Goal: Manage account settings

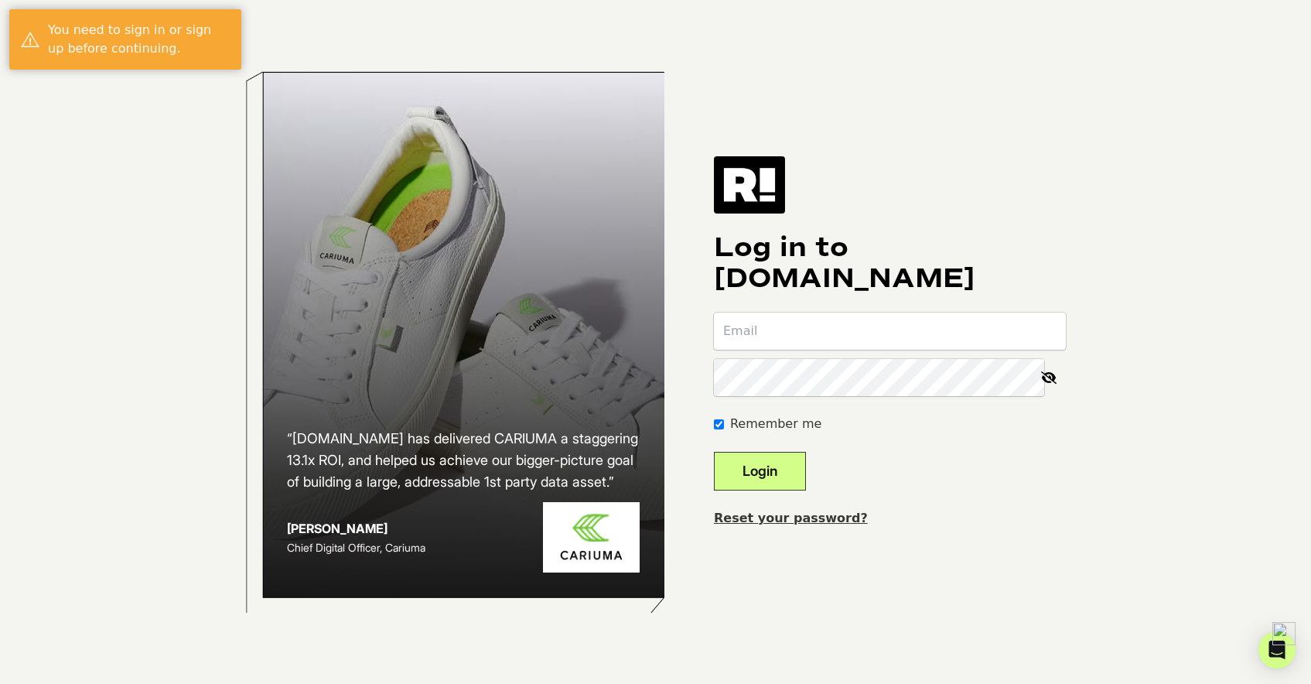
type input "jason@potsplantersandmore.com"
click at [774, 476] on button "Login" at bounding box center [760, 471] width 92 height 39
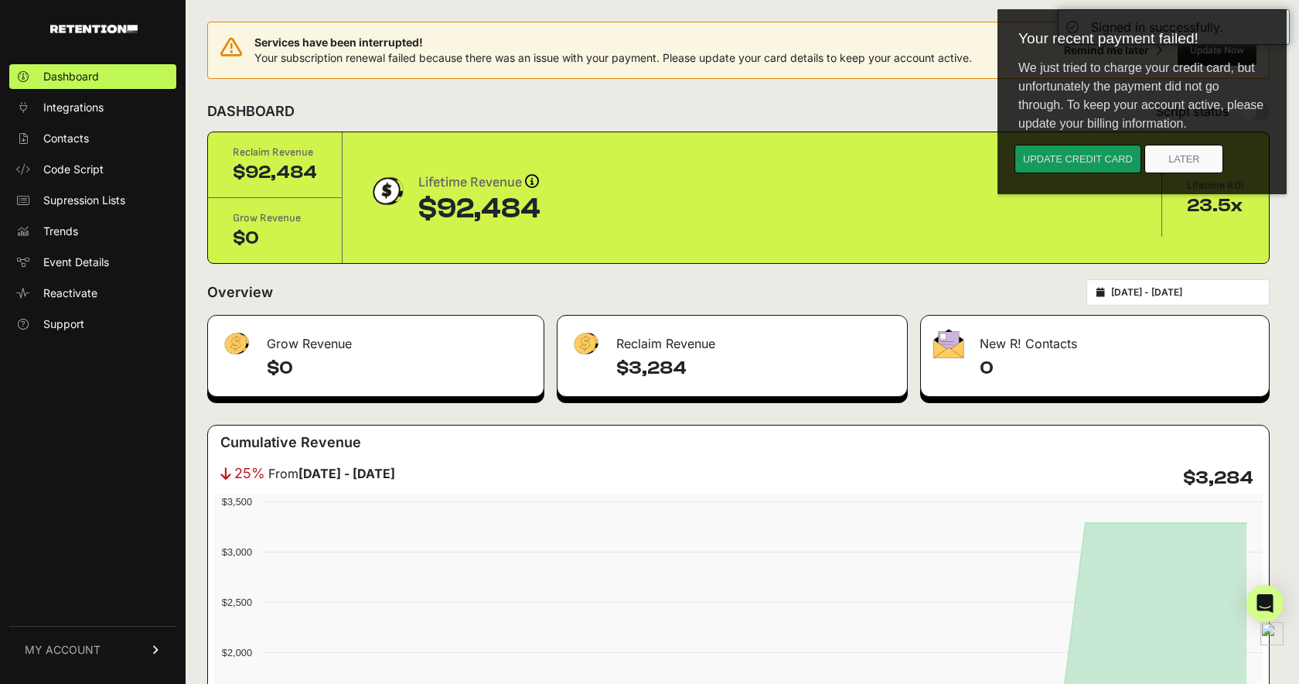
click at [1093, 157] on button "Update credit card" at bounding box center [1078, 159] width 127 height 29
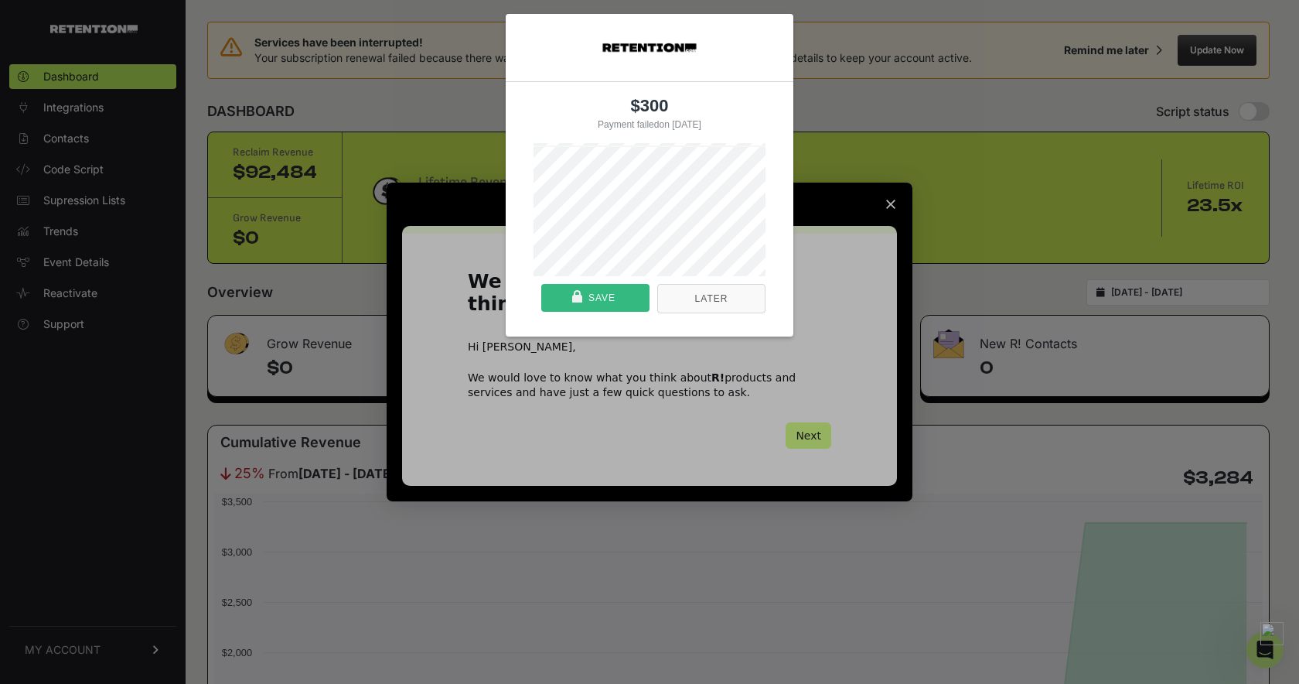
click at [619, 297] on div "Save" at bounding box center [595, 298] width 99 height 28
click at [720, 310] on button "Later" at bounding box center [711, 309] width 108 height 29
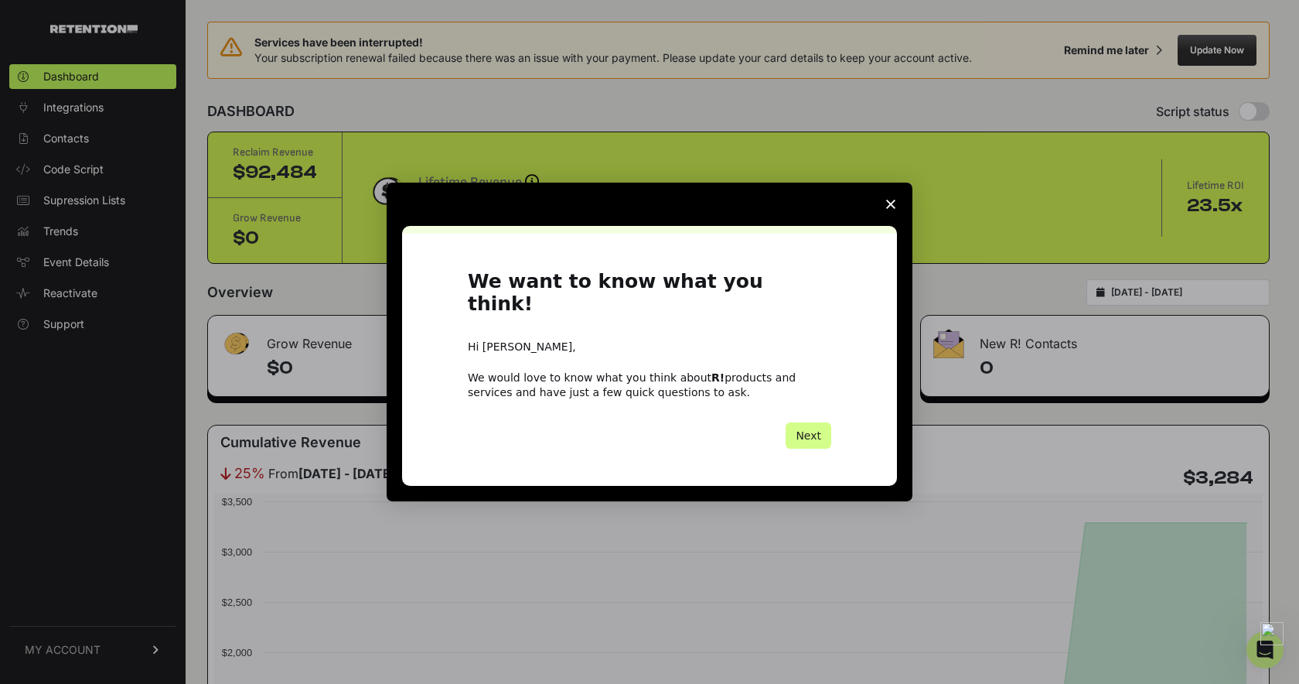
click at [889, 209] on polygon "Close survey" at bounding box center [890, 204] width 9 height 9
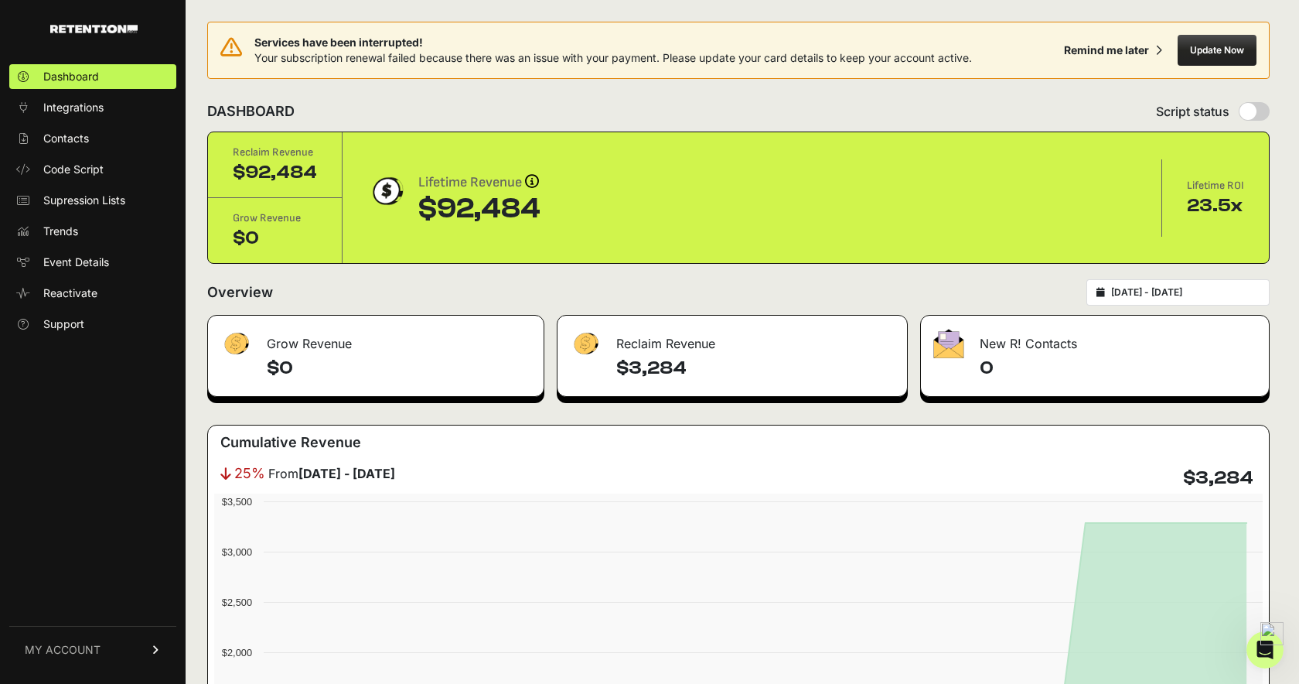
click at [1213, 59] on button "Update Now" at bounding box center [1217, 50] width 79 height 31
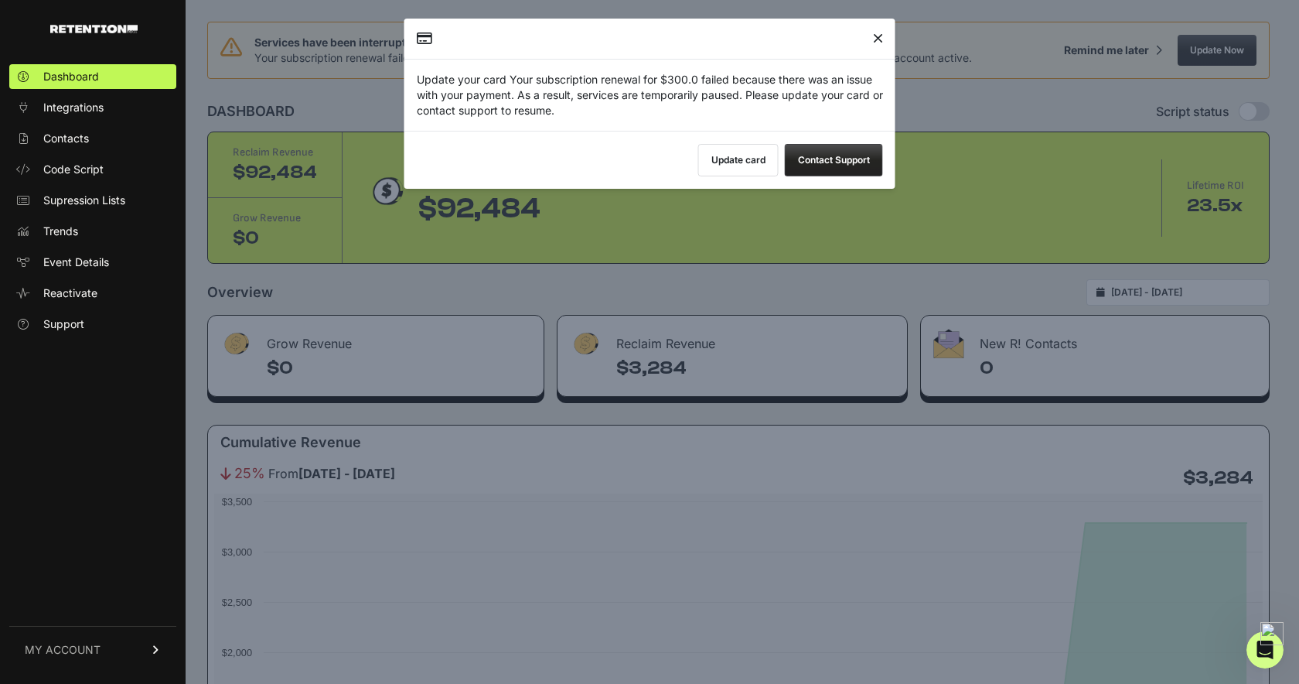
click at [731, 159] on button "Update card" at bounding box center [738, 160] width 80 height 32
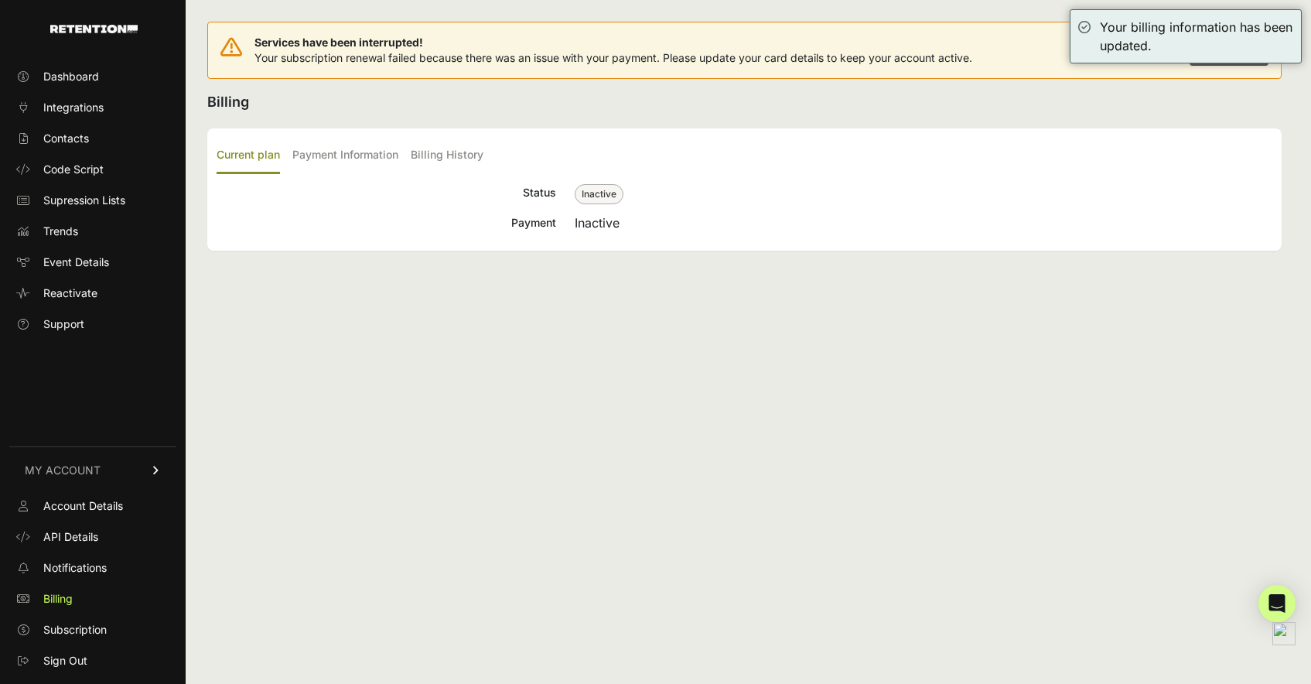
click at [751, 158] on html "Dashboard Integrations Contacts Code Script Supression Lists Trends Event Detai…" at bounding box center [655, 342] width 1311 height 684
click at [751, 158] on ul "Current plan Payment Information Billing History" at bounding box center [745, 156] width 1056 height 36
click at [84, 73] on span "Dashboard" at bounding box center [71, 76] width 56 height 15
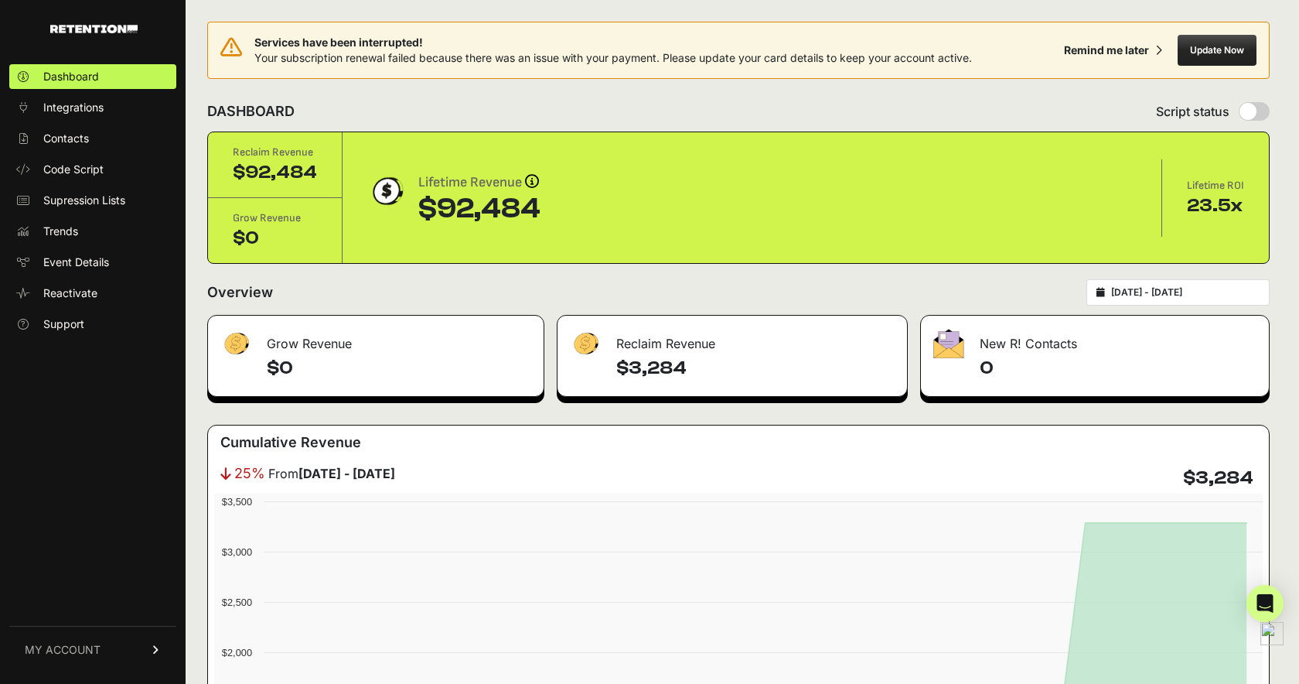
click at [1190, 296] on input "[DATE] - [DATE]" at bounding box center [1186, 292] width 149 height 12
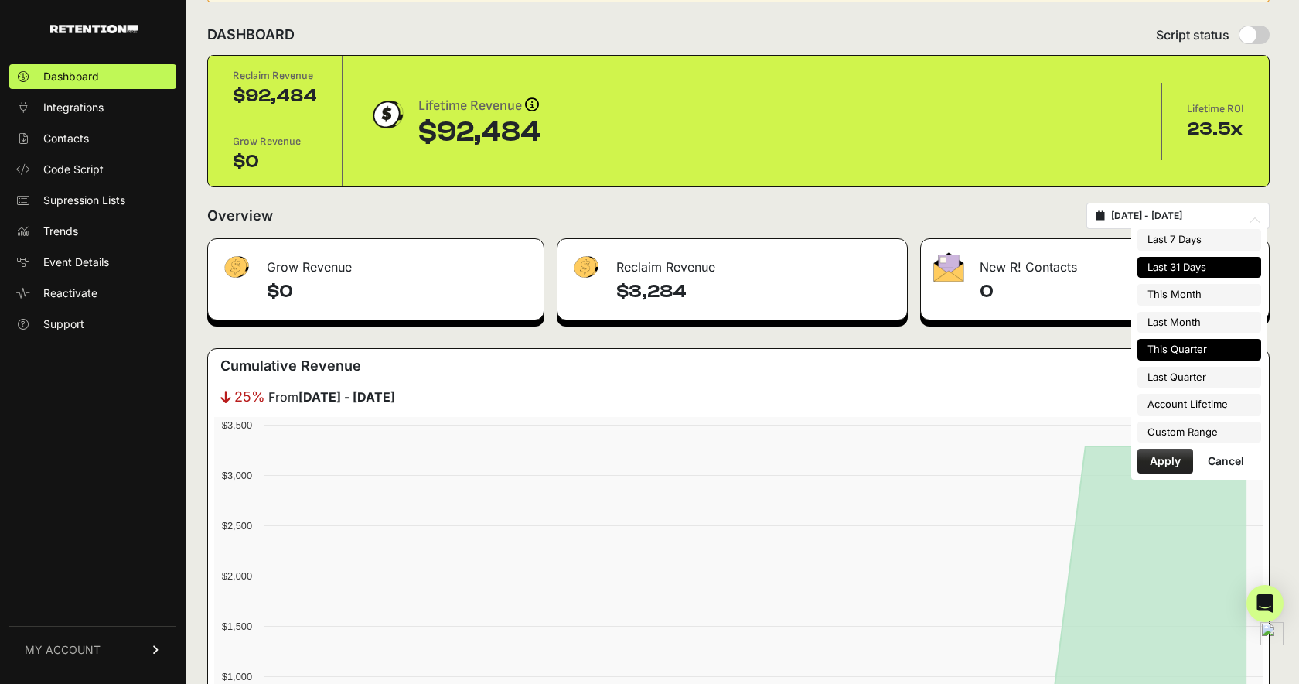
scroll to position [77, 0]
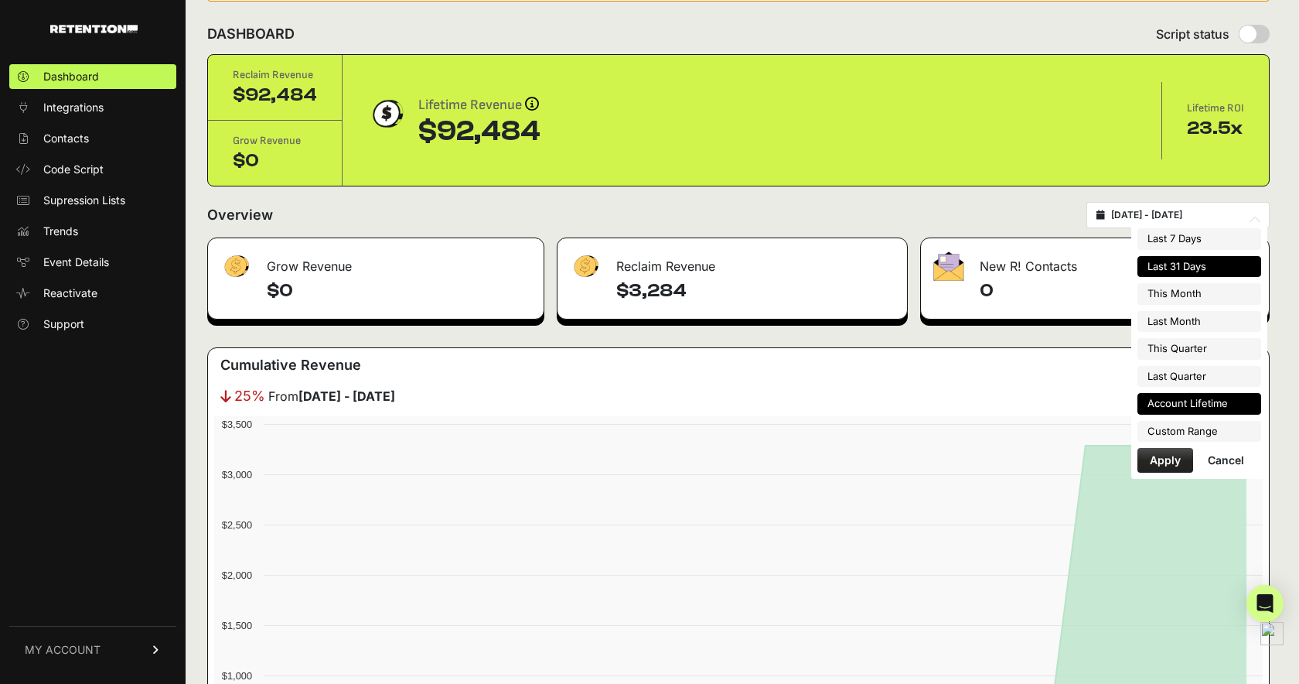
click at [1212, 410] on li "Account Lifetime" at bounding box center [1200, 404] width 124 height 22
type input "[DATE] - [DATE]"
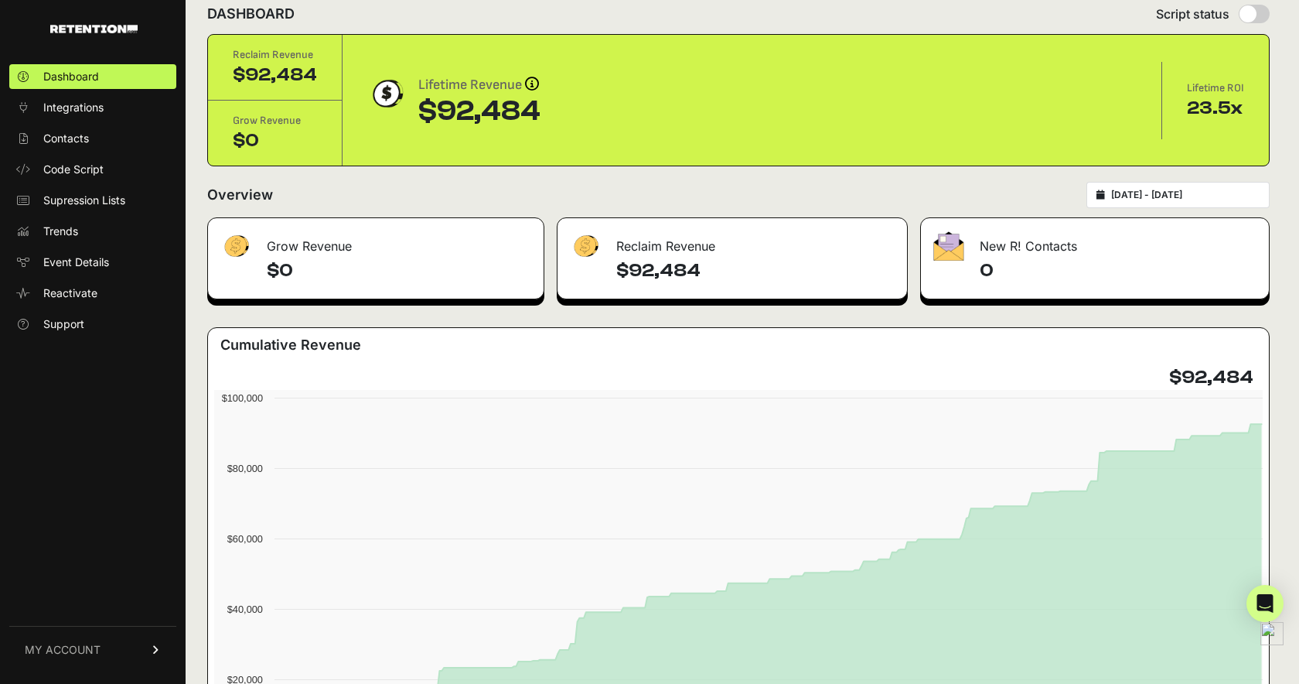
scroll to position [77, 0]
